Goal: Transaction & Acquisition: Book appointment/travel/reservation

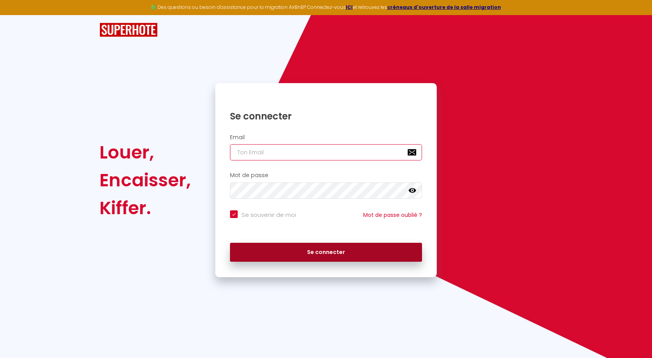
type input "[EMAIL_ADDRESS][DOMAIN_NAME]"
click at [353, 252] on button "Se connecter" at bounding box center [326, 252] width 192 height 19
checkbox input "true"
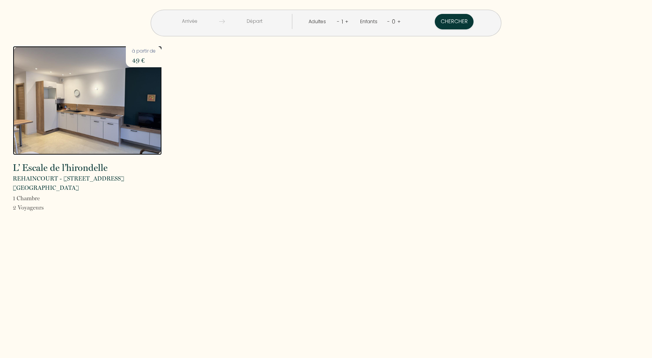
click at [87, 102] on img at bounding box center [87, 100] width 149 height 109
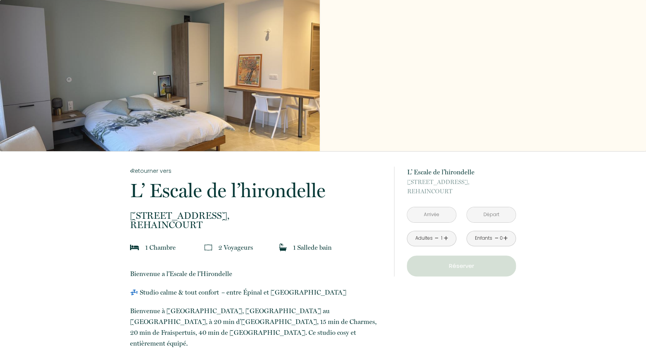
click at [506, 234] on link "+" at bounding box center [505, 239] width 5 height 12
click at [506, 239] on link "+" at bounding box center [505, 239] width 5 height 12
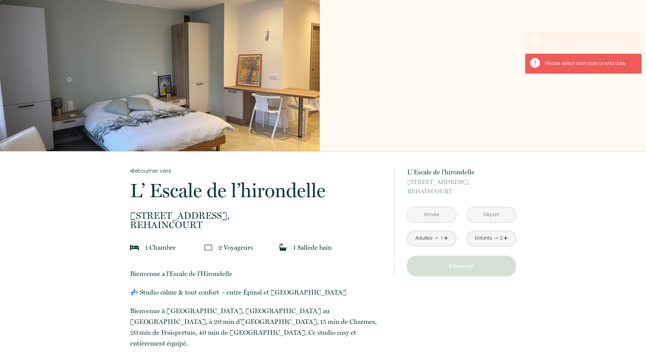
click at [506, 239] on link "+" at bounding box center [505, 239] width 5 height 12
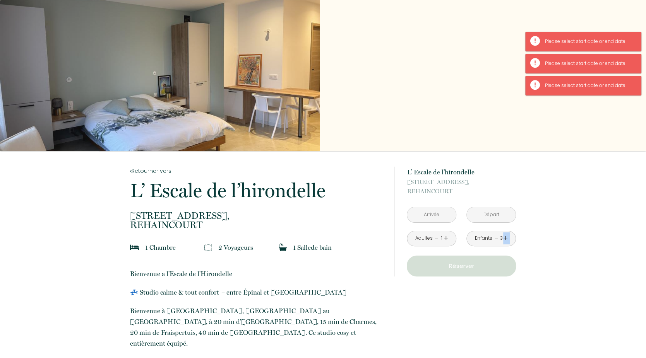
click at [506, 239] on link "+" at bounding box center [505, 239] width 5 height 12
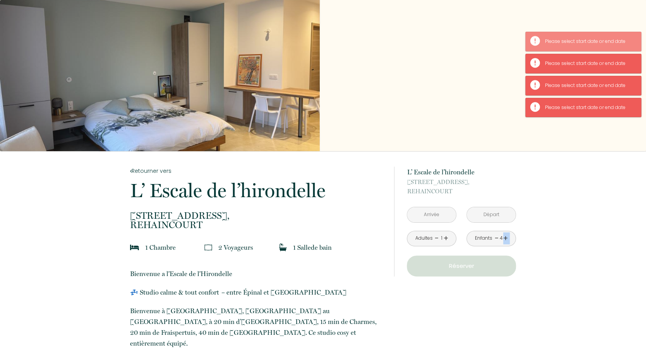
click at [506, 239] on link "+" at bounding box center [505, 239] width 5 height 12
click at [494, 237] on div "Enfants - 5 +" at bounding box center [492, 238] width 50 height 15
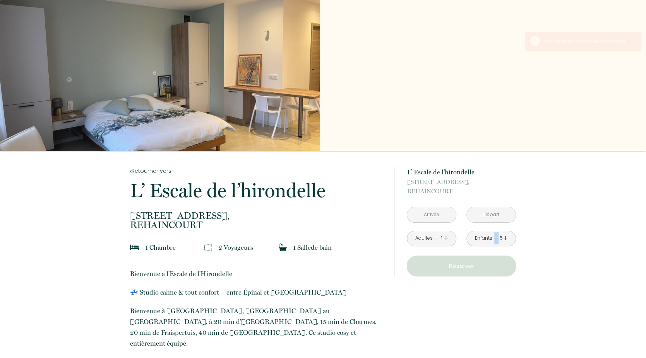
click at [495, 238] on link "-" at bounding box center [496, 239] width 4 height 12
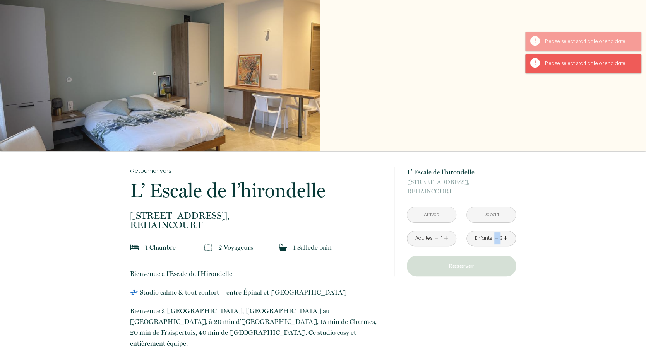
click at [495, 238] on link "-" at bounding box center [496, 239] width 4 height 12
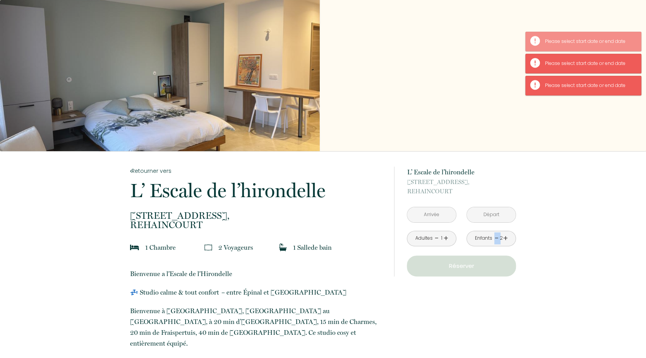
click at [495, 238] on link "-" at bounding box center [496, 239] width 4 height 12
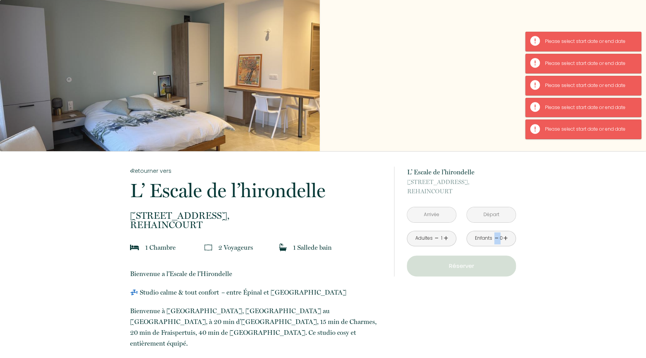
click at [413, 80] on div "Slideshow" at bounding box center [323, 75] width 646 height 151
